Goal: Find specific page/section

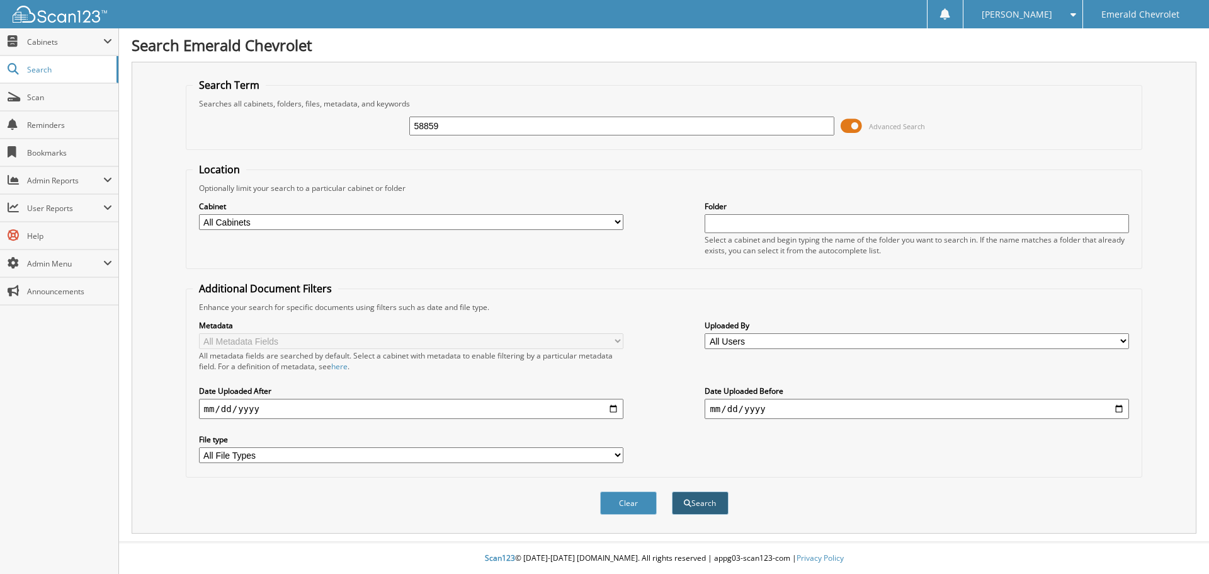
type input "58859"
click at [712, 499] on button "Search" at bounding box center [700, 502] width 57 height 23
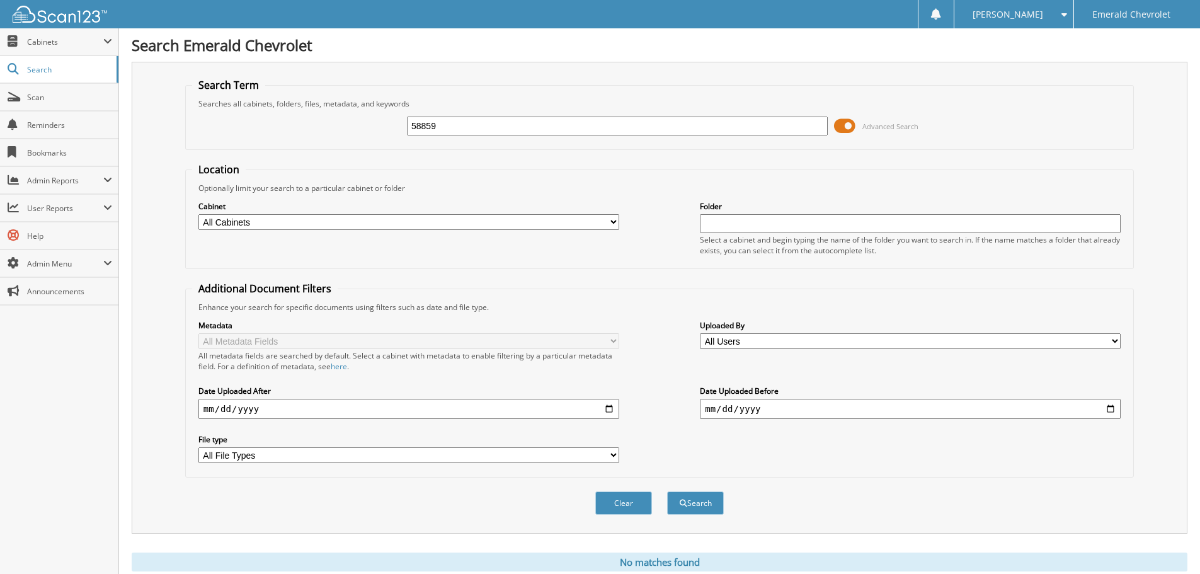
scroll to position [42, 0]
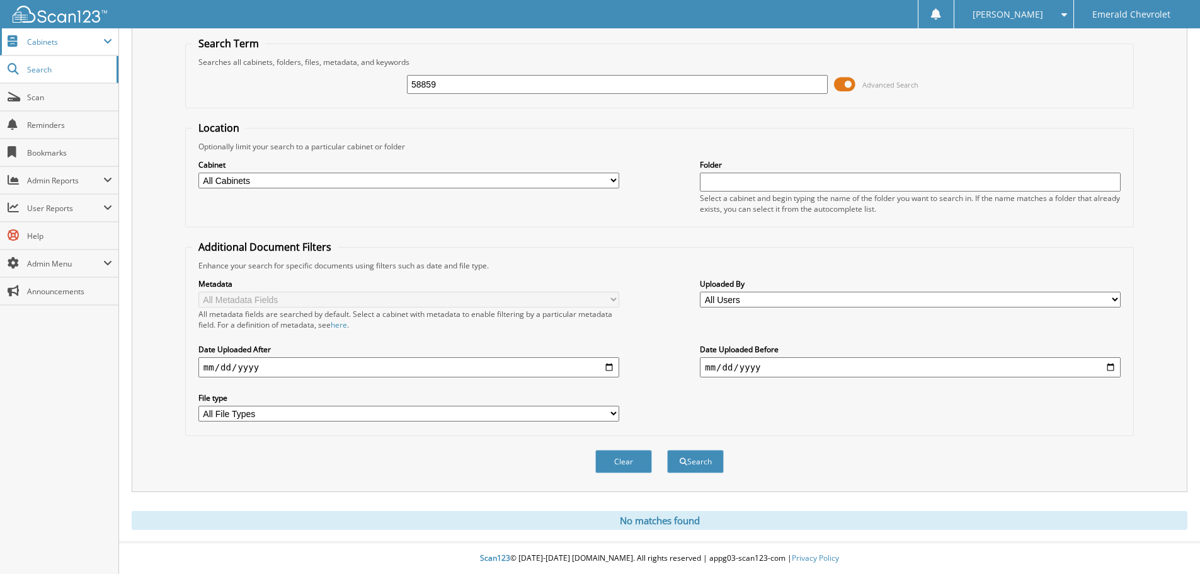
click at [50, 50] on span "Cabinets" at bounding box center [59, 41] width 118 height 27
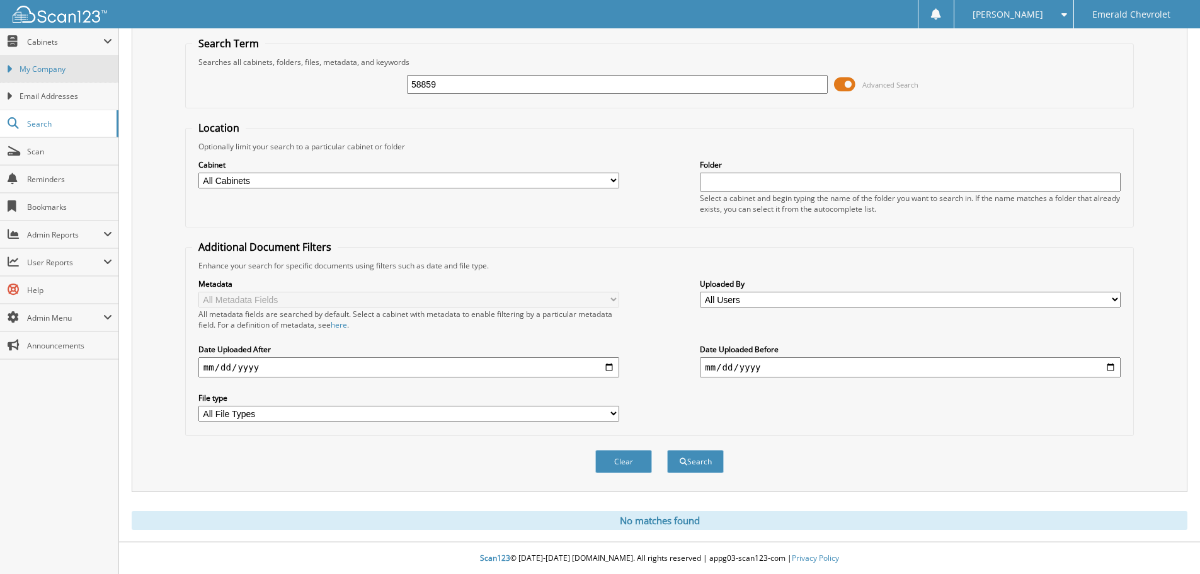
click at [46, 67] on span "My Company" at bounding box center [66, 69] width 93 height 11
